Goal: Transaction & Acquisition: Register for event/course

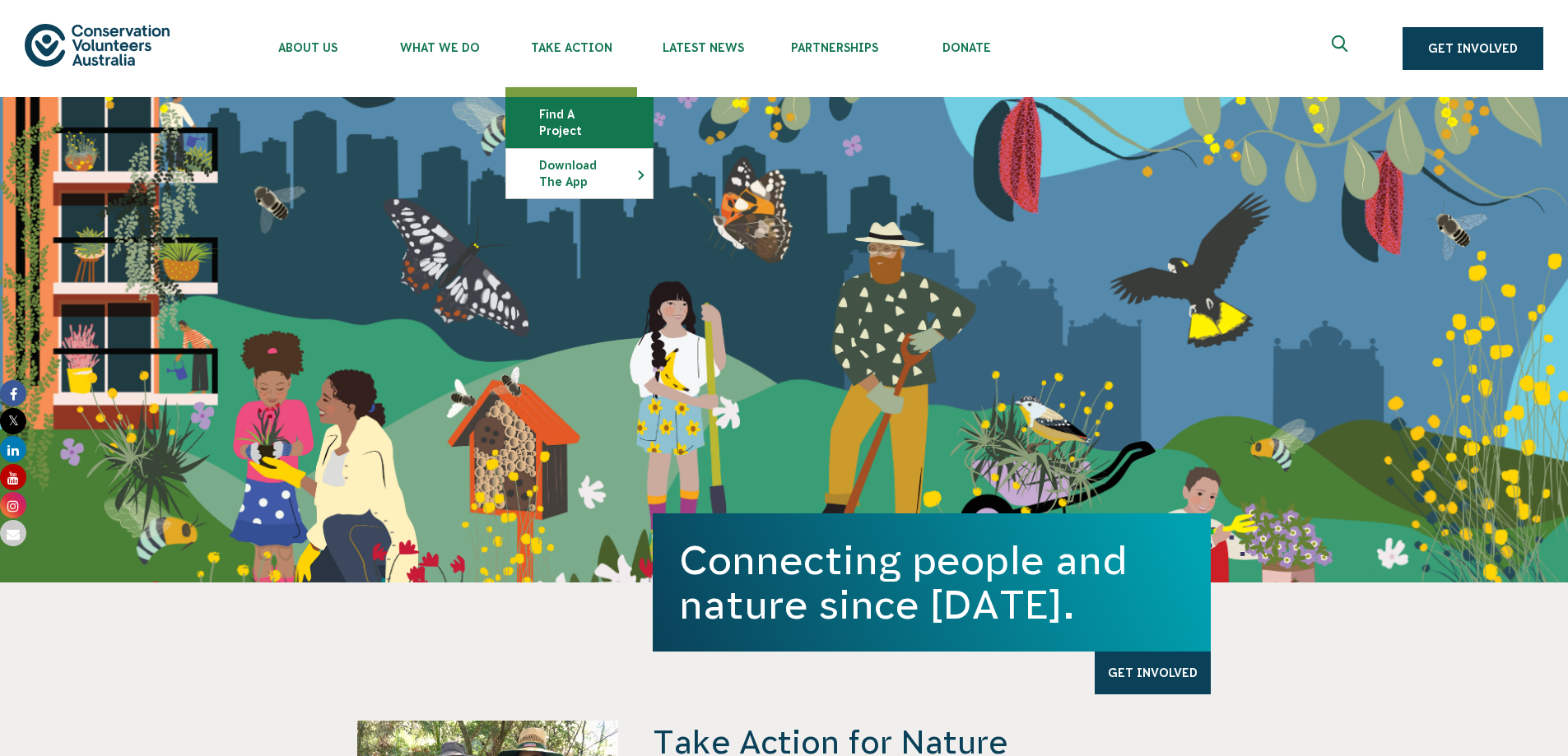
click at [561, 115] on link "Find a project" at bounding box center [580, 123] width 147 height 50
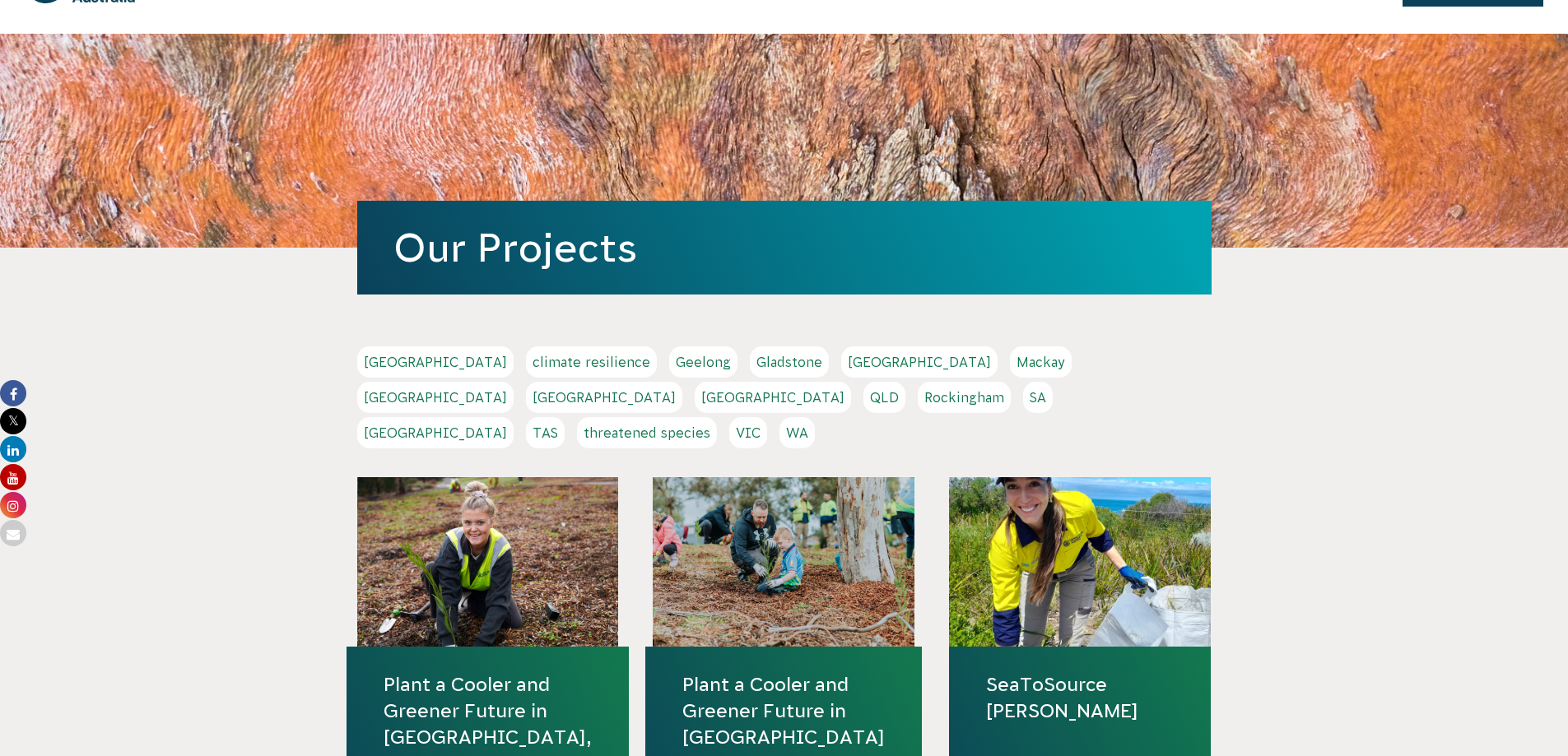
scroll to position [83, 0]
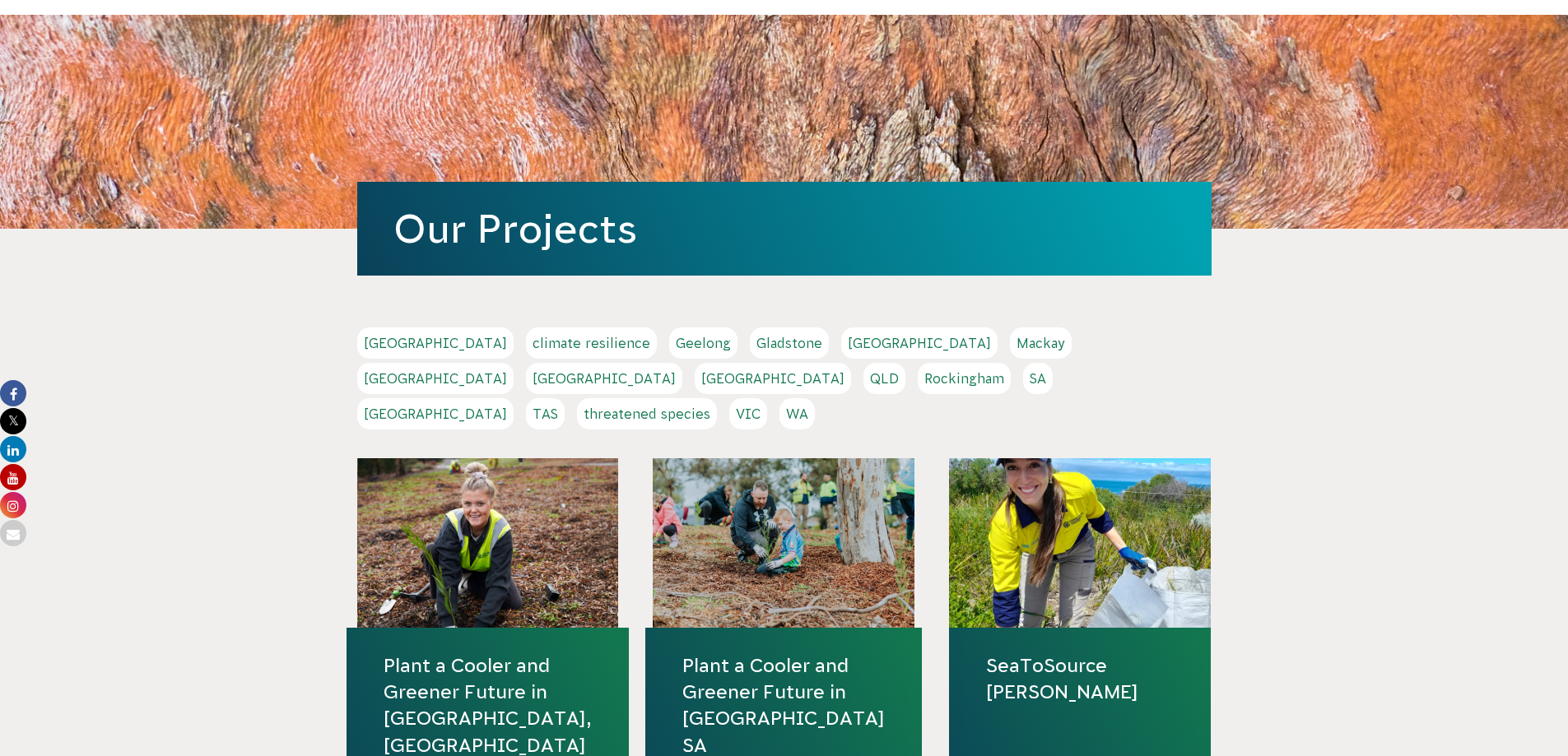
click at [750, 331] on link "Gladstone" at bounding box center [789, 342] width 79 height 31
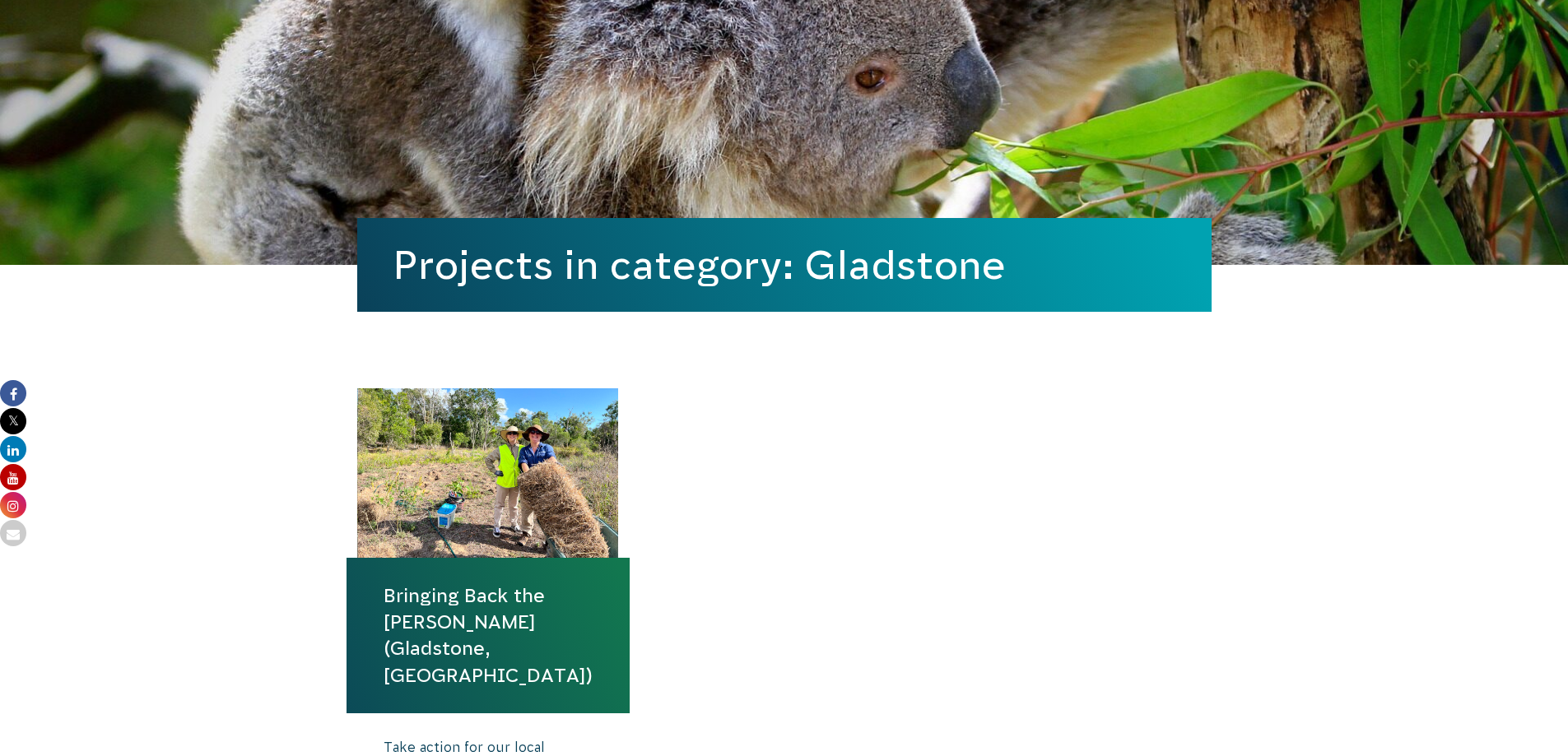
scroll to position [412, 0]
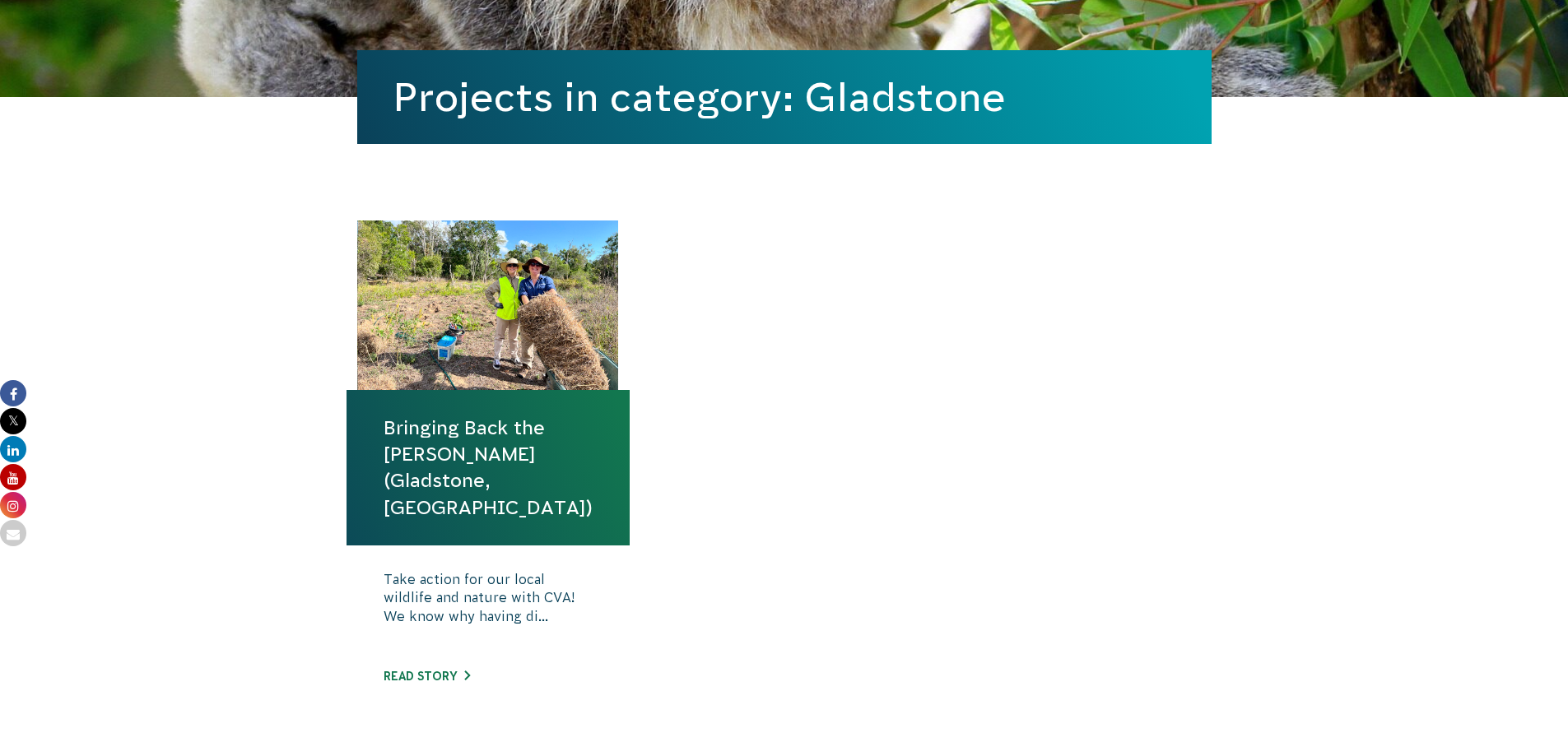
click at [474, 459] on link "Bringing Back the Bush (Gladstone, QLD)" at bounding box center [489, 468] width 209 height 106
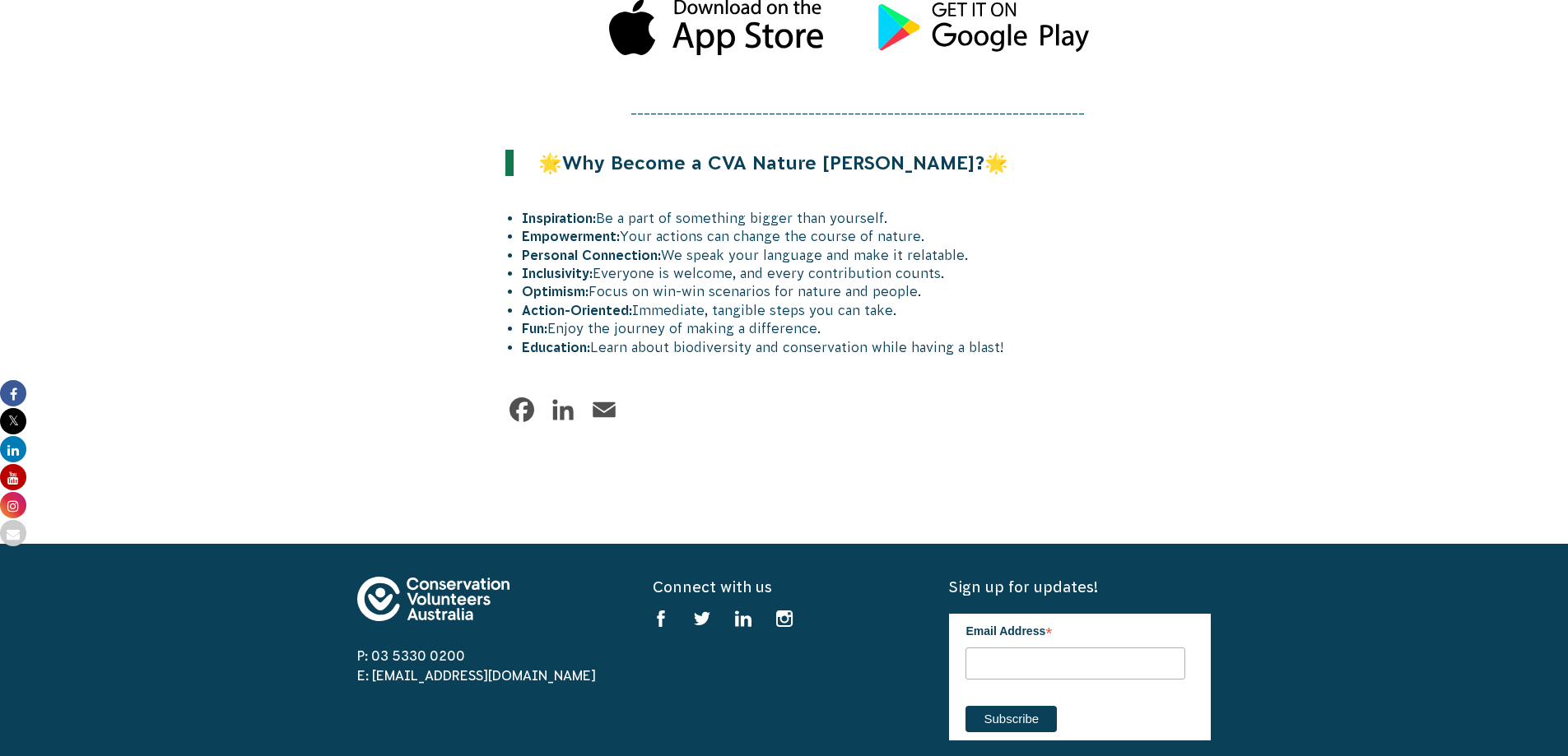
scroll to position [2799, 0]
